Goal: Task Accomplishment & Management: Manage account settings

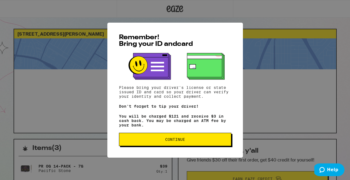
click at [177, 136] on button "Continue" at bounding box center [175, 139] width 112 height 13
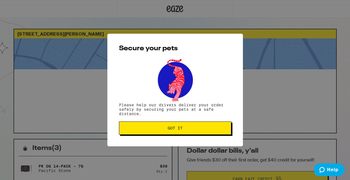
click at [170, 128] on span "Got it" at bounding box center [175, 128] width 15 height 4
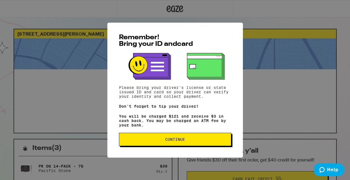
click at [171, 142] on span "Continue" at bounding box center [175, 140] width 20 height 4
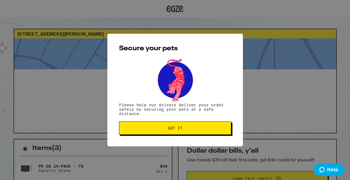
click at [171, 129] on span "Got it" at bounding box center [175, 128] width 15 height 4
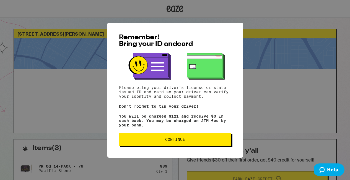
click at [129, 146] on button "Continue" at bounding box center [175, 139] width 112 height 13
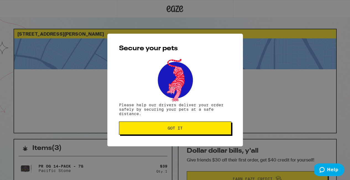
click at [134, 130] on span "Got it" at bounding box center [175, 128] width 103 height 4
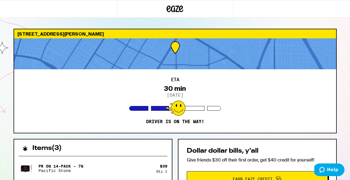
click at [183, 44] on div at bounding box center [175, 53] width 322 height 31
click at [170, 7] on icon at bounding box center [169, 9] width 4 height 7
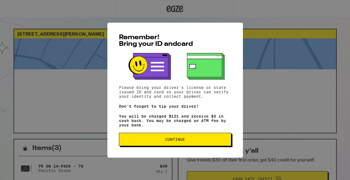
click at [68, 53] on div "Remember! Bring your ID and card Please bring your driver's license or state is…" at bounding box center [175, 90] width 350 height 180
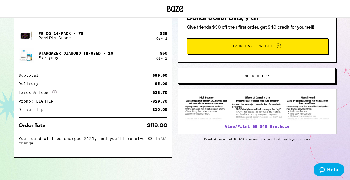
scroll to position [135, 0]
click at [197, 75] on span "Need help?" at bounding box center [257, 76] width 120 height 4
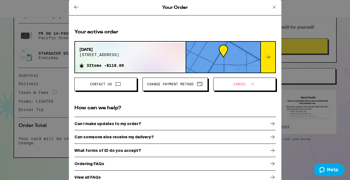
click at [268, 58] on icon at bounding box center [268, 57] width 7 height 7
click at [272, 54] on div at bounding box center [267, 57] width 15 height 31
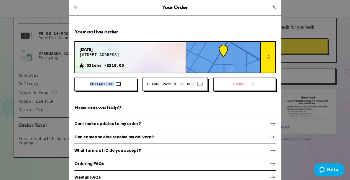
click at [272, 54] on div at bounding box center [267, 57] width 15 height 31
click at [77, 7] on icon at bounding box center [76, 7] width 7 height 7
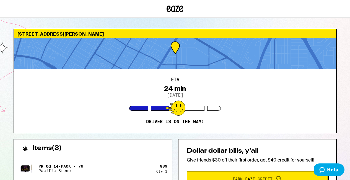
click at [173, 55] on div at bounding box center [175, 53] width 322 height 31
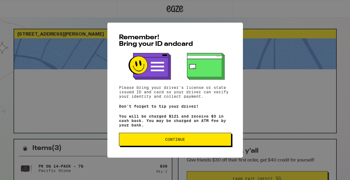
click at [172, 141] on span "Continue" at bounding box center [175, 140] width 20 height 4
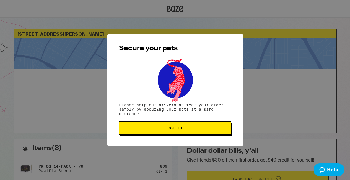
click at [163, 126] on button "Got it" at bounding box center [175, 128] width 112 height 13
